Goal: Navigation & Orientation: Find specific page/section

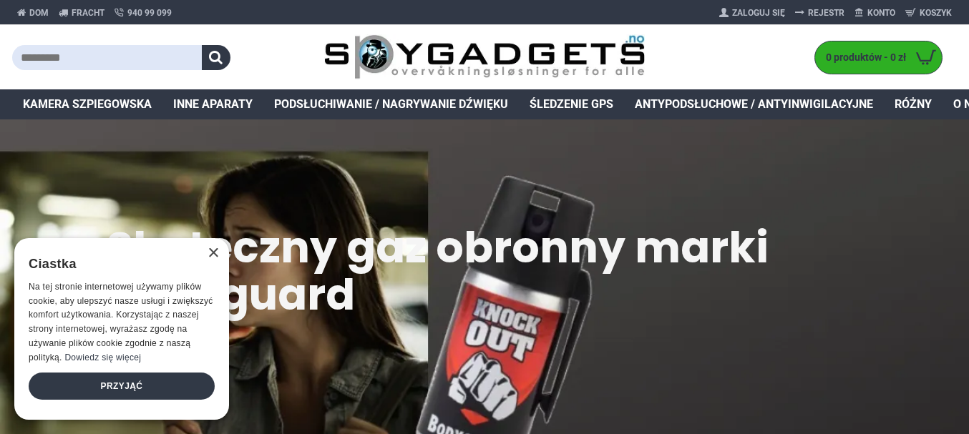
click at [590, 104] on font "Śledzenie GPS" at bounding box center [571, 104] width 84 height 14
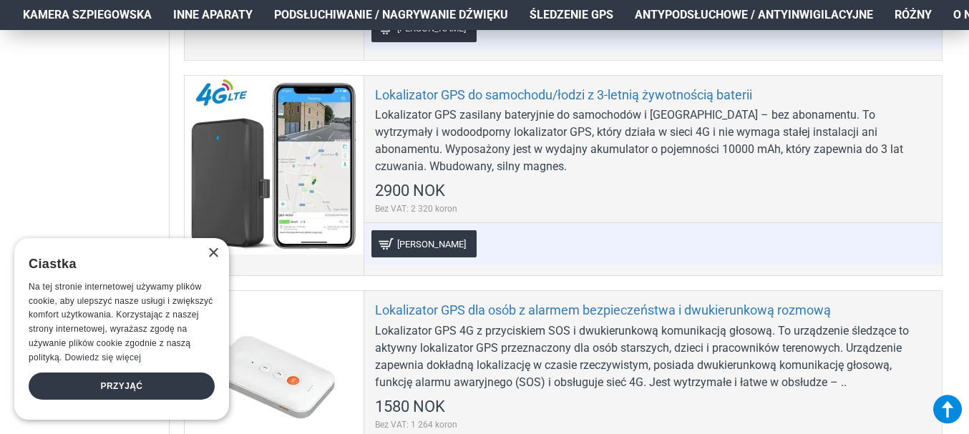
scroll to position [1288, 0]
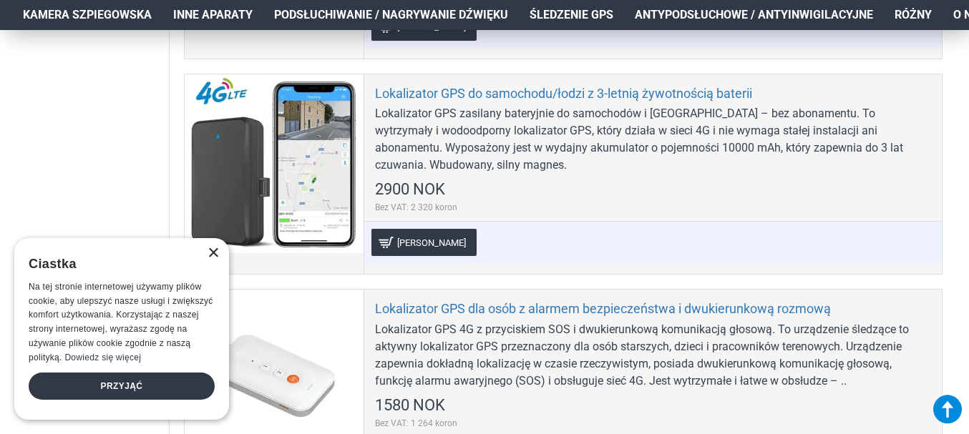
click at [212, 255] on font "×" at bounding box center [213, 252] width 12 height 23
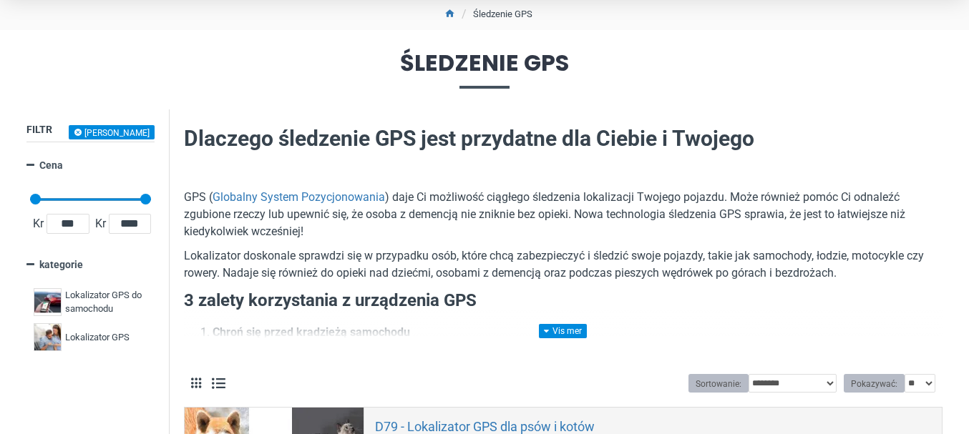
scroll to position [0, 0]
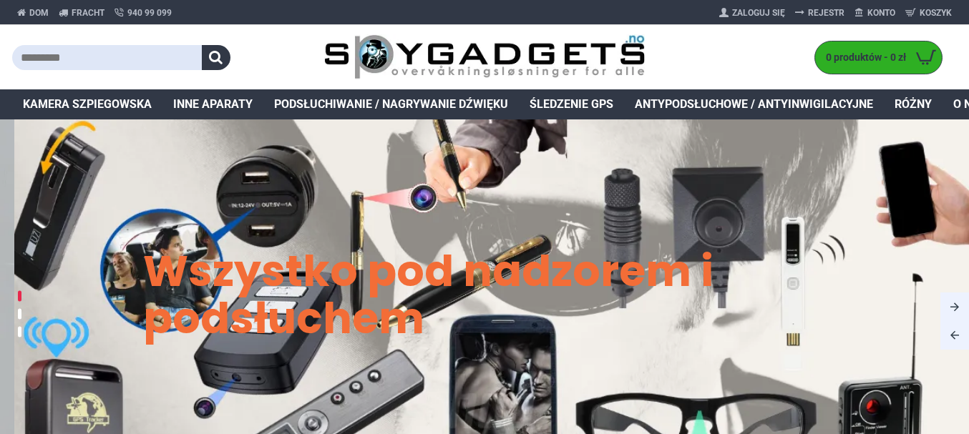
drag, startPoint x: 566, startPoint y: 97, endPoint x: 575, endPoint y: 103, distance: 11.3
click at [566, 97] on span "Śledzenie GPS" at bounding box center [571, 104] width 84 height 17
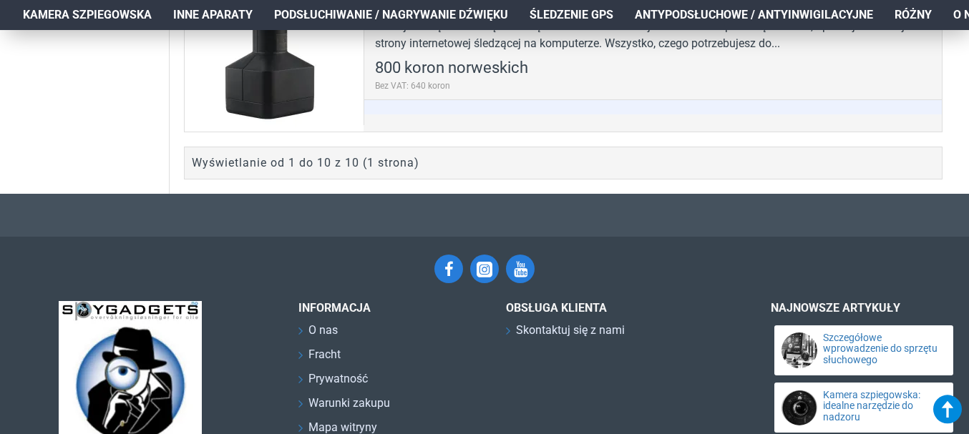
scroll to position [2504, 0]
